Goal: Find specific page/section: Find specific page/section

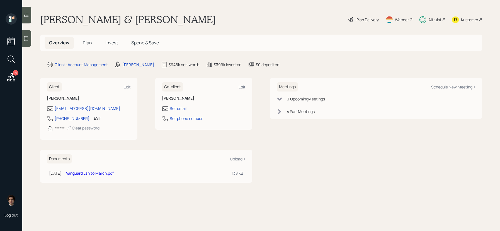
click at [89, 45] on span "Plan" at bounding box center [87, 43] width 9 height 6
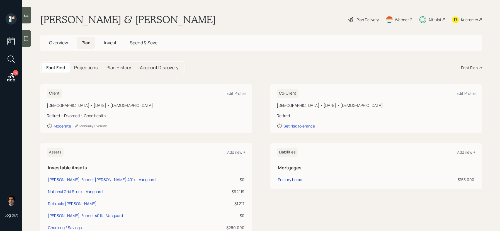
scroll to position [38, 0]
